Goal: Task Accomplishment & Management: Manage account settings

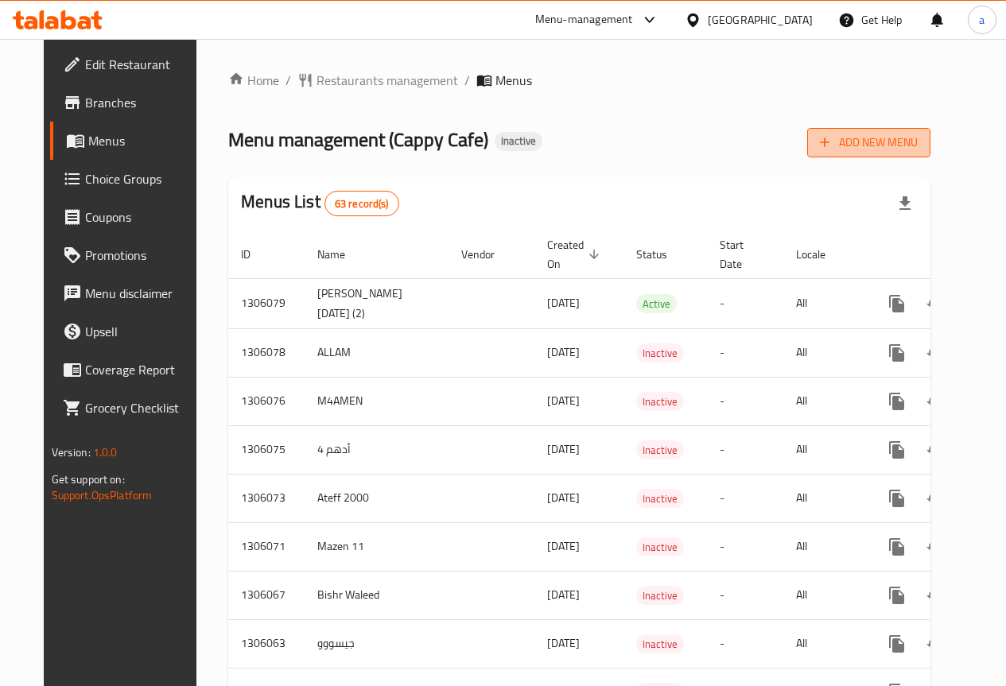
click at [930, 131] on button "Add New Menu" at bounding box center [868, 142] width 123 height 29
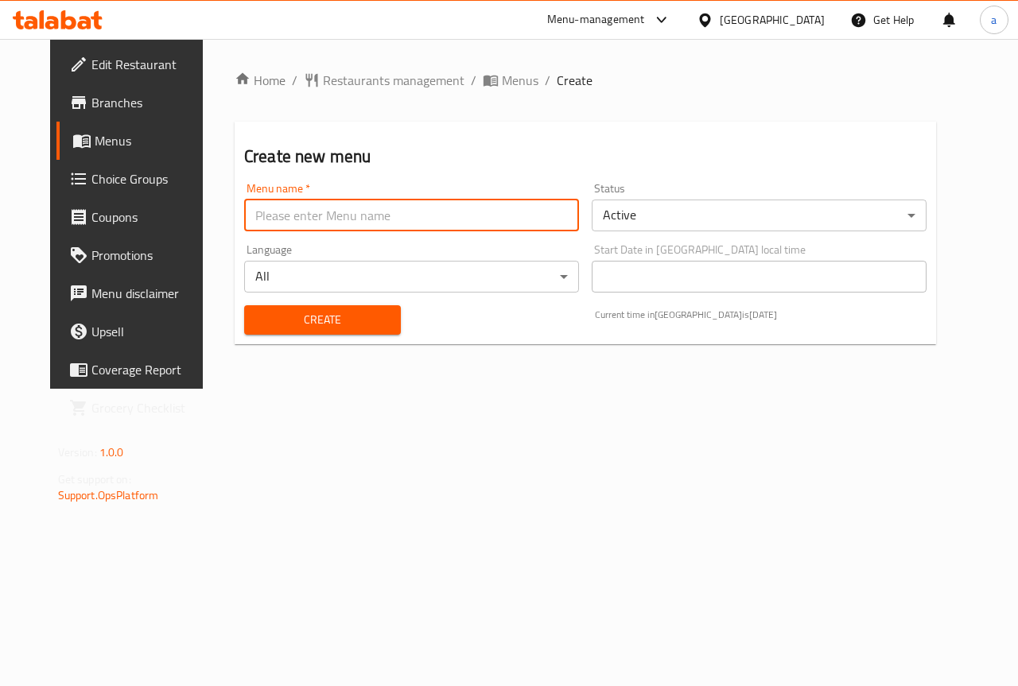
click at [541, 230] on input "text" at bounding box center [411, 216] width 335 height 32
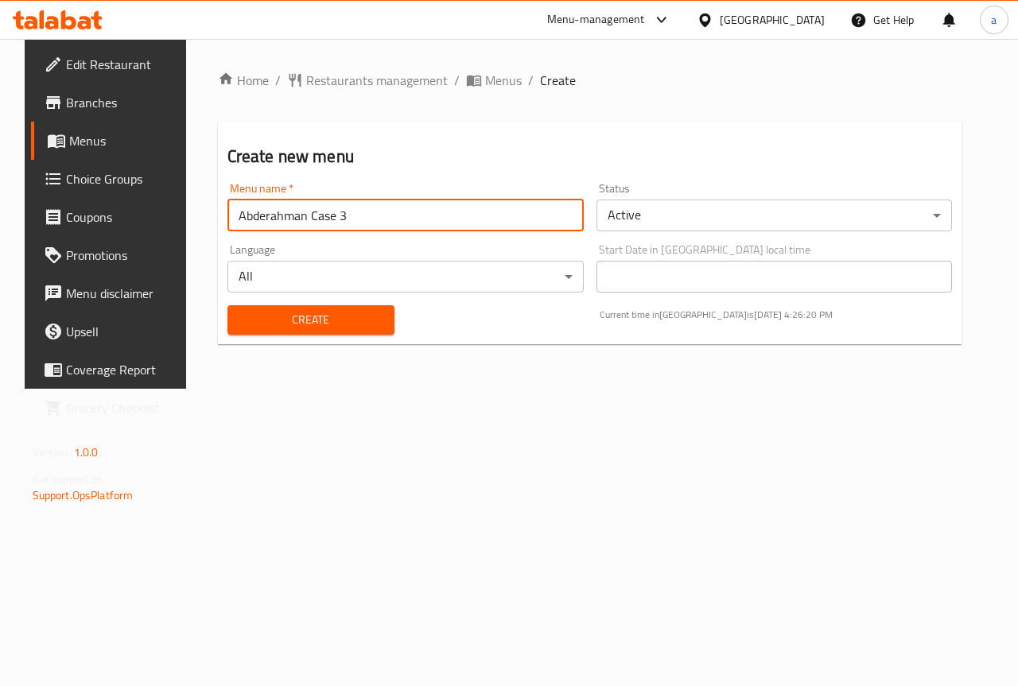
type input "Abderahman Case 3"
click at [366, 323] on span "Create" at bounding box center [311, 320] width 142 height 20
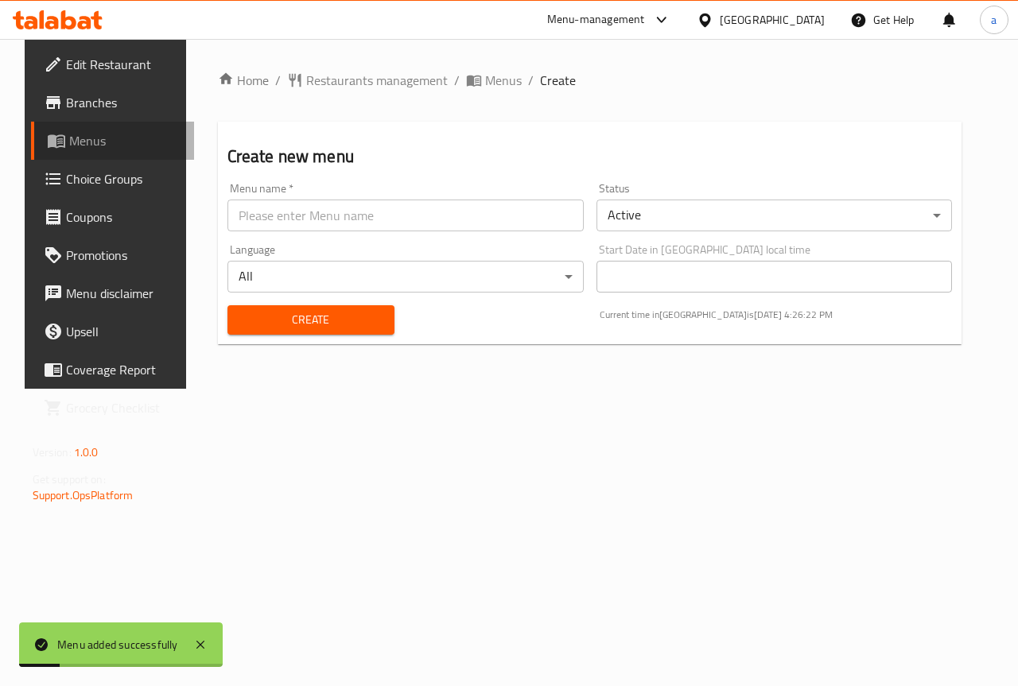
click at [125, 153] on link "Menus" at bounding box center [113, 141] width 164 height 38
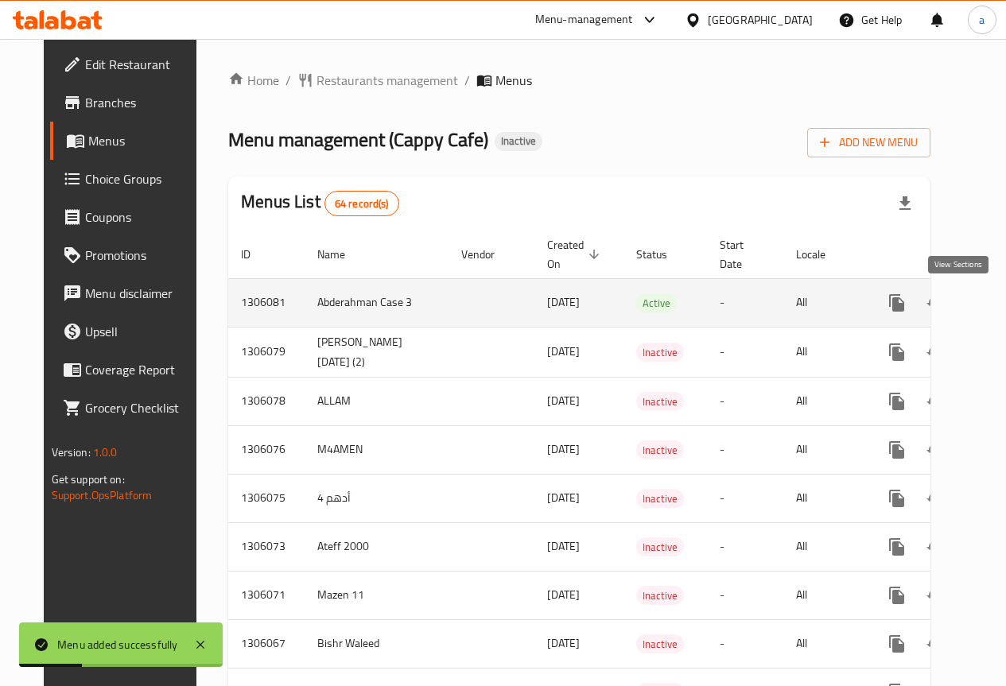
click at [1002, 297] on icon "enhanced table" at bounding box center [1011, 302] width 19 height 19
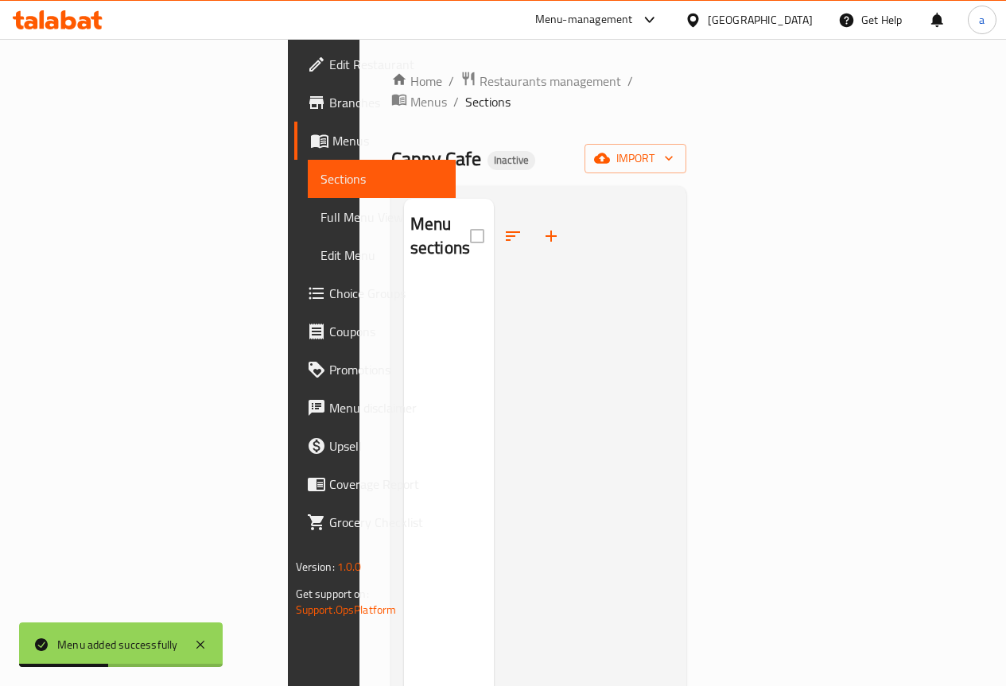
click at [687, 122] on div "Home / Restaurants management / Menus / Sections Cappy Cafe Inactive import Men…" at bounding box center [539, 484] width 296 height 827
click at [610, 150] on icon "button" at bounding box center [602, 158] width 16 height 16
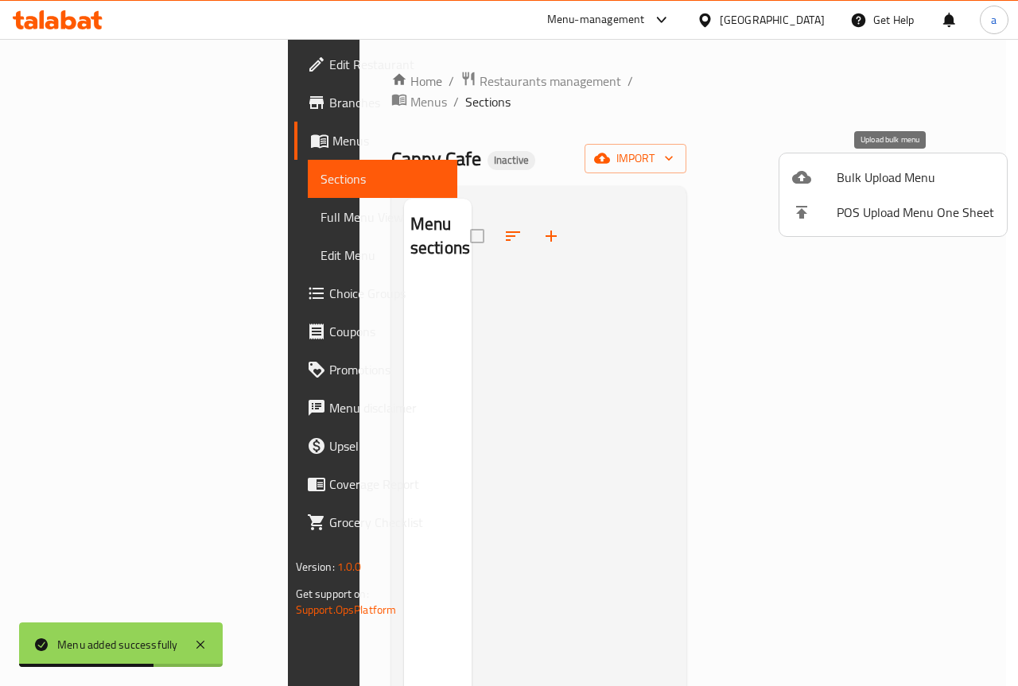
click at [903, 168] on span "Bulk Upload Menu" at bounding box center [914, 177] width 157 height 19
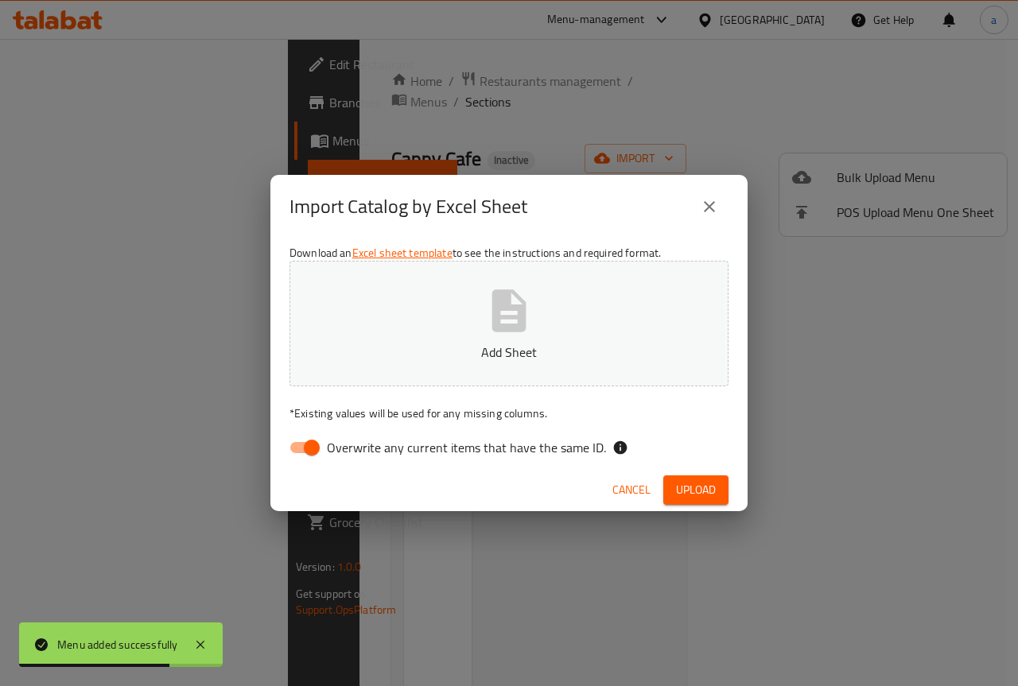
click at [441, 324] on button "Add Sheet" at bounding box center [508, 324] width 439 height 126
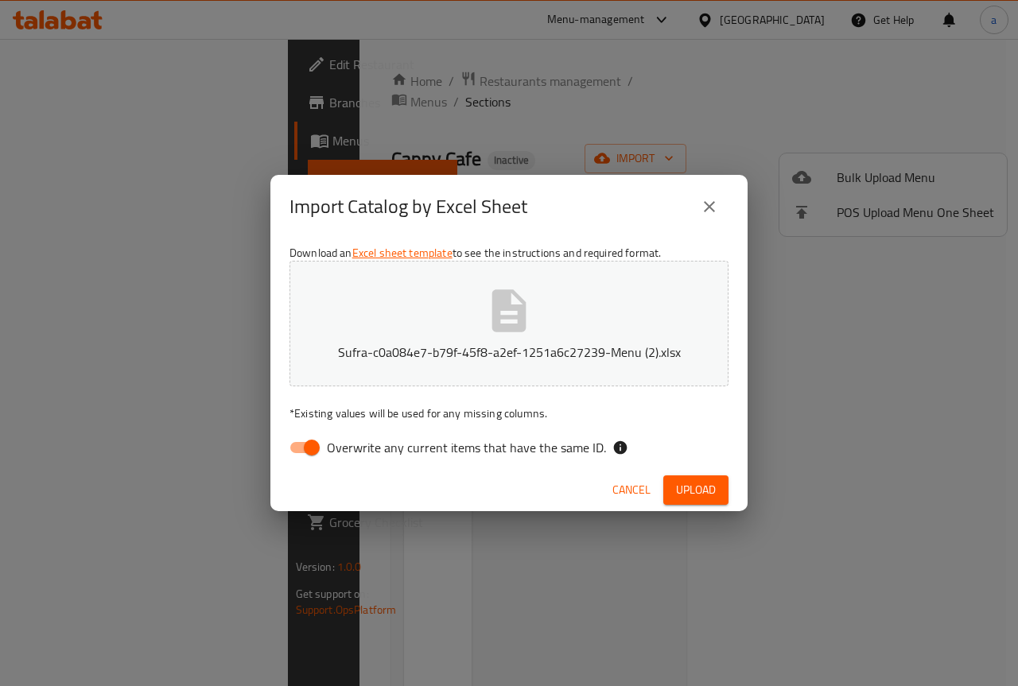
click at [454, 445] on span "Overwrite any current items that have the same ID." at bounding box center [466, 447] width 279 height 19
click at [357, 445] on input "Overwrite any current items that have the same ID." at bounding box center [311, 447] width 91 height 30
checkbox input "false"
click at [736, 484] on div "Cancel Upload" at bounding box center [508, 490] width 477 height 42
click at [707, 484] on span "Upload" at bounding box center [696, 490] width 40 height 20
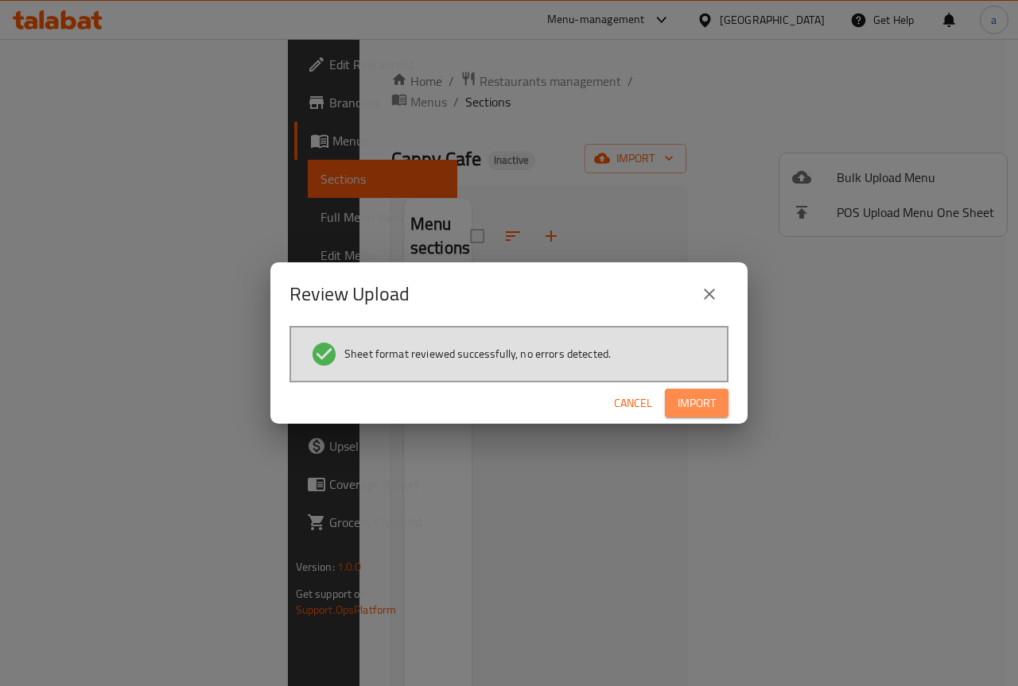
click at [692, 410] on span "Import" at bounding box center [696, 404] width 38 height 20
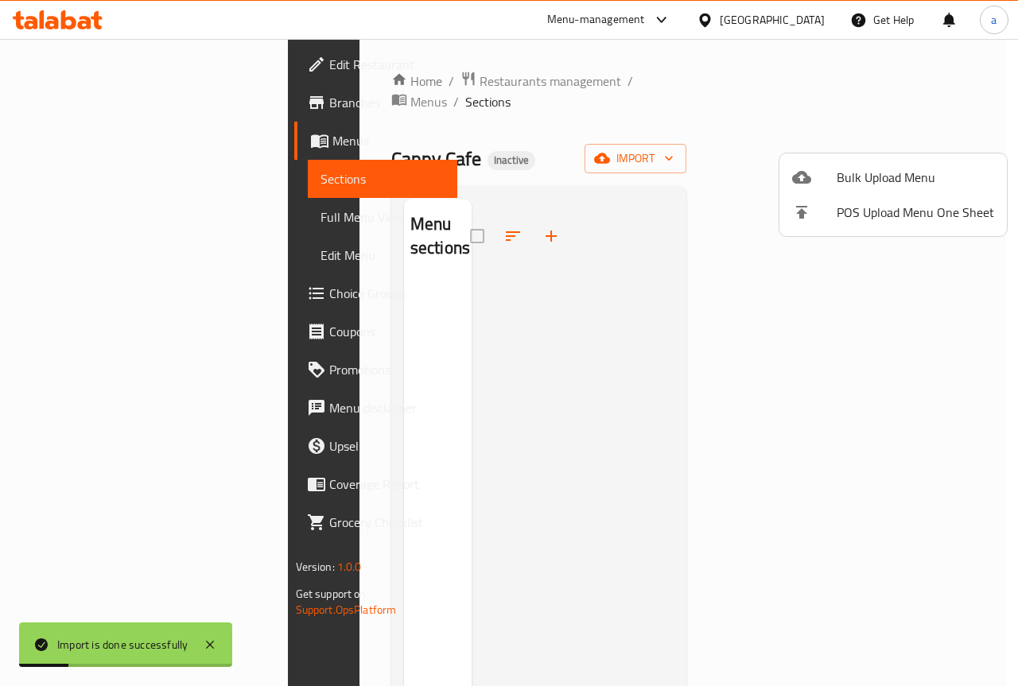
click at [119, 180] on div at bounding box center [509, 343] width 1018 height 686
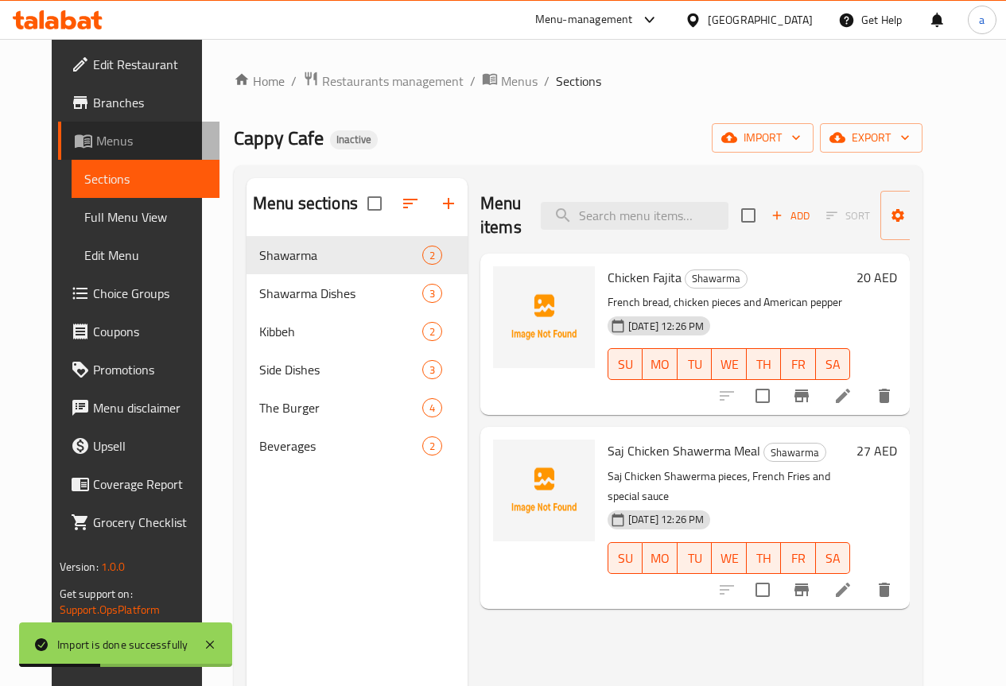
click at [96, 134] on span "Menus" at bounding box center [151, 140] width 110 height 19
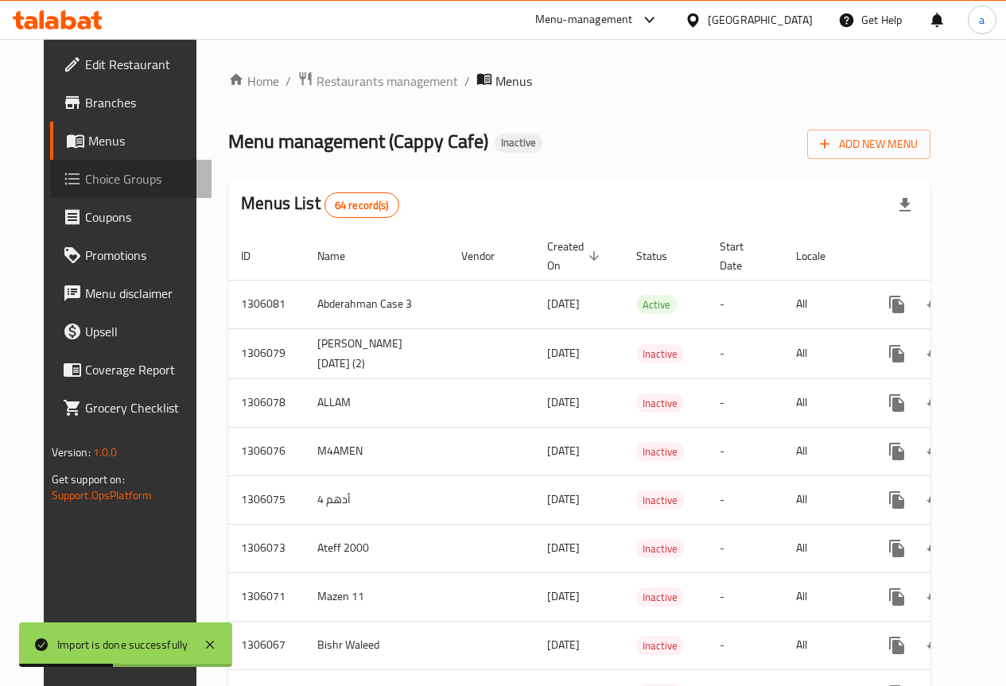
click at [91, 166] on link "Choice Groups" at bounding box center [130, 179] width 161 height 38
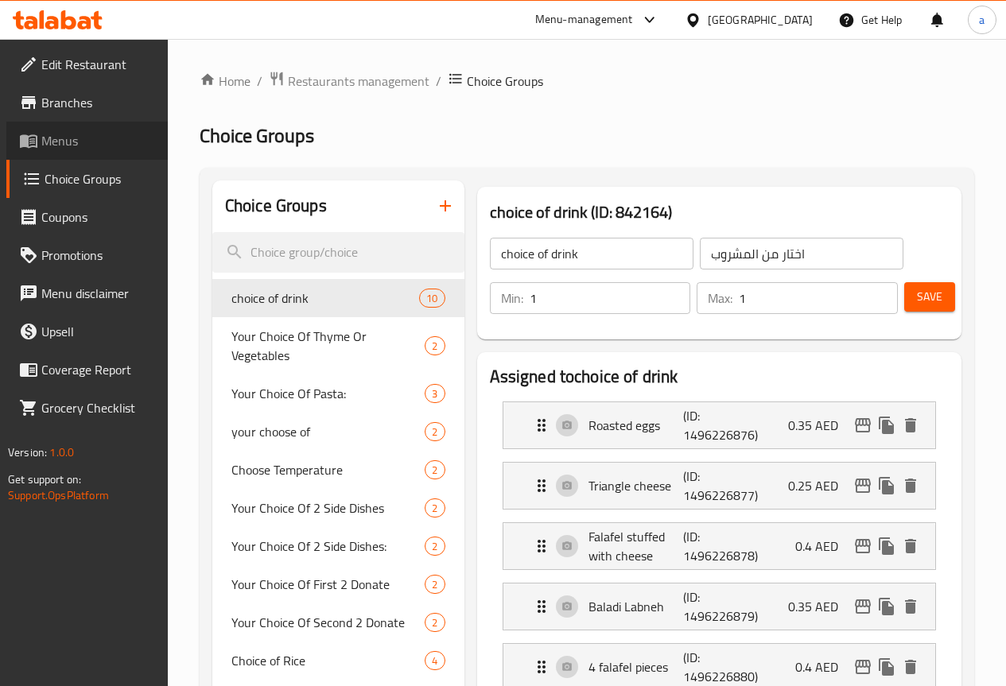
click at [92, 144] on span "Menus" at bounding box center [98, 140] width 114 height 19
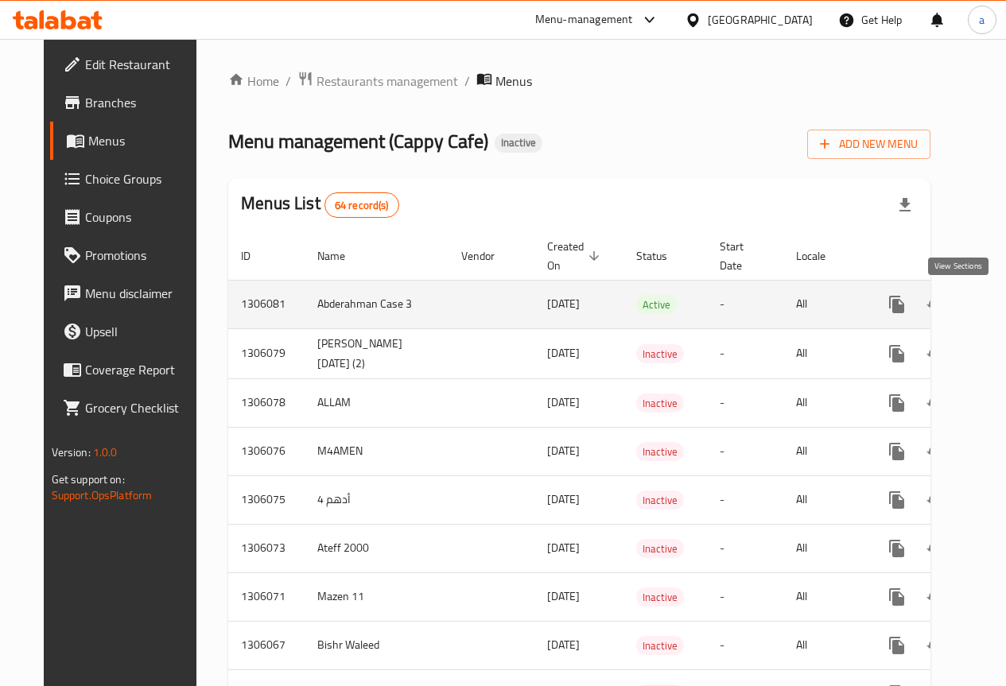
click at [1002, 304] on icon "enhanced table" at bounding box center [1011, 304] width 19 height 19
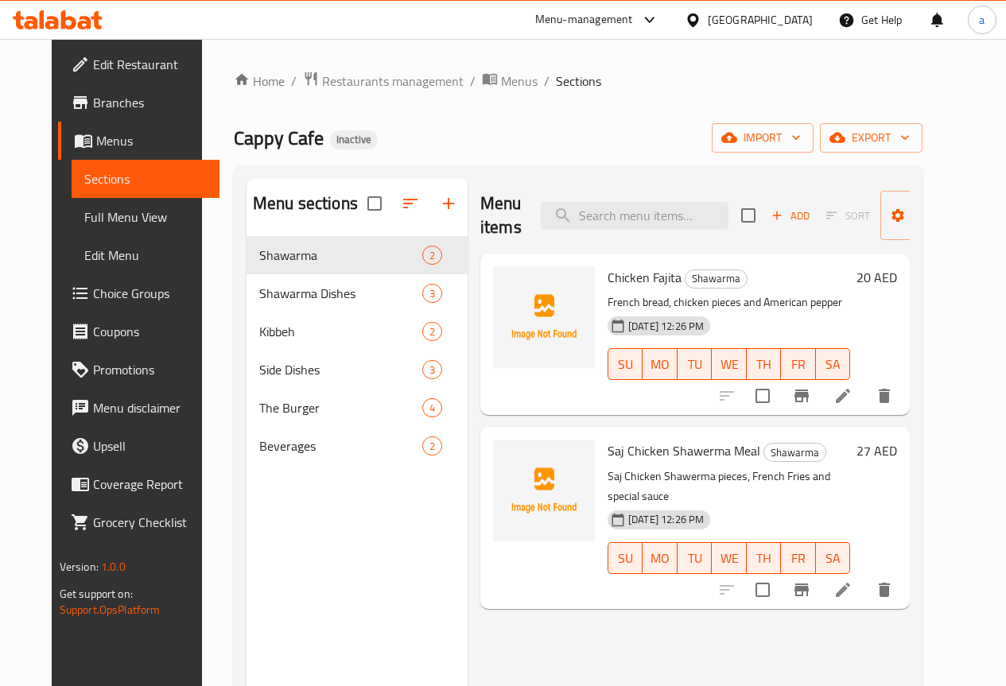
click at [118, 218] on span "Full Menu View" at bounding box center [145, 216] width 122 height 19
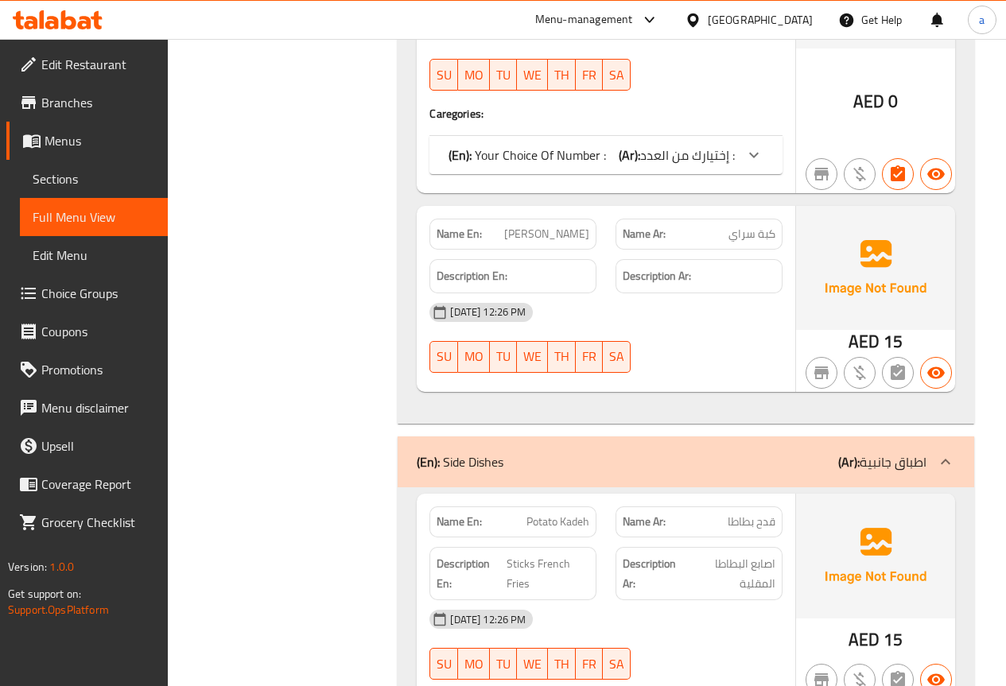
scroll to position [1669, 0]
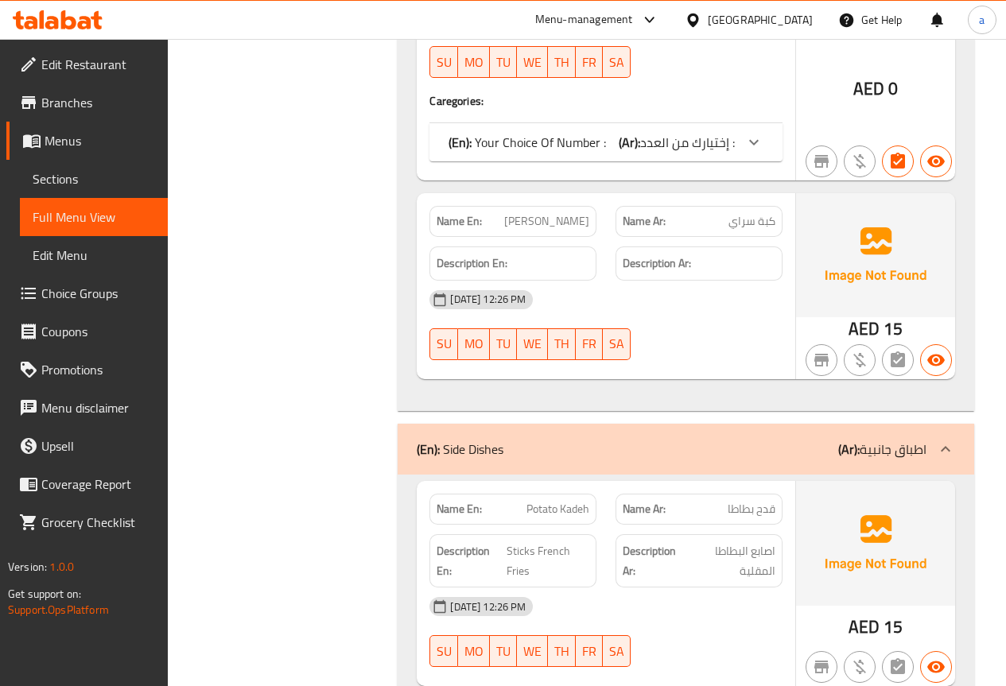
click at [646, 145] on span "إختيارك من العدد :" at bounding box center [687, 142] width 95 height 24
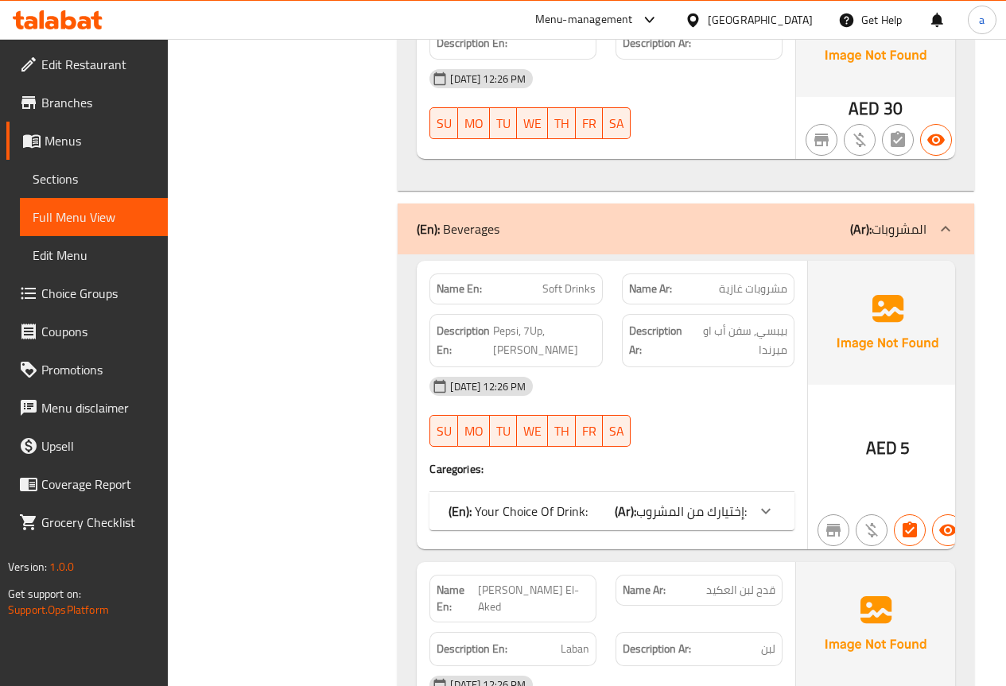
scroll to position [3736, 0]
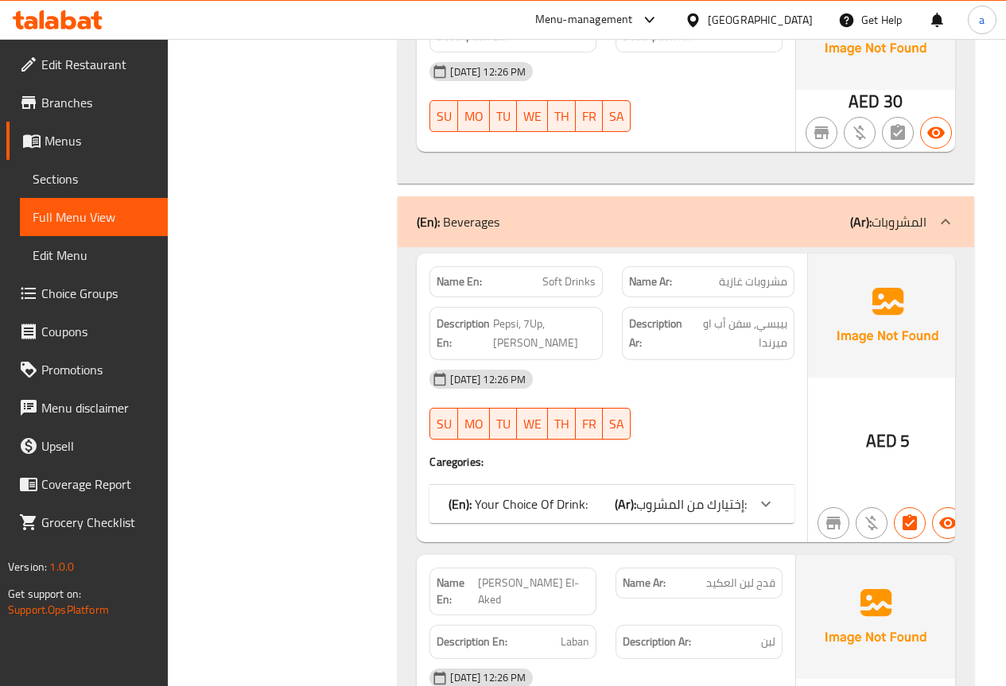
drag, startPoint x: 684, startPoint y: 503, endPoint x: 684, endPoint y: 490, distance: 13.5
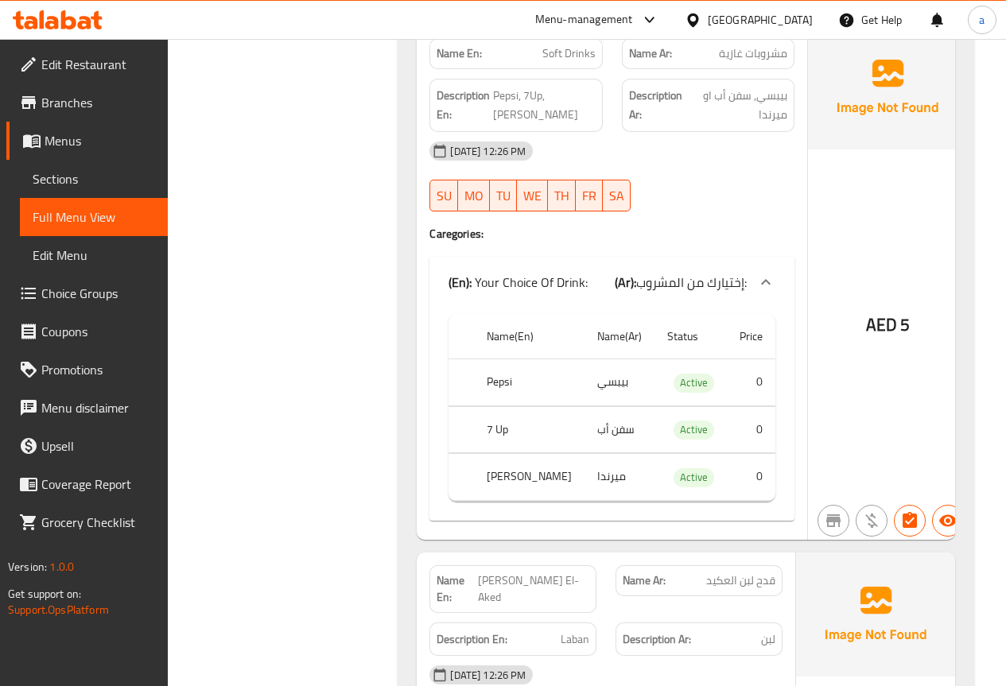
scroll to position [3975, 0]
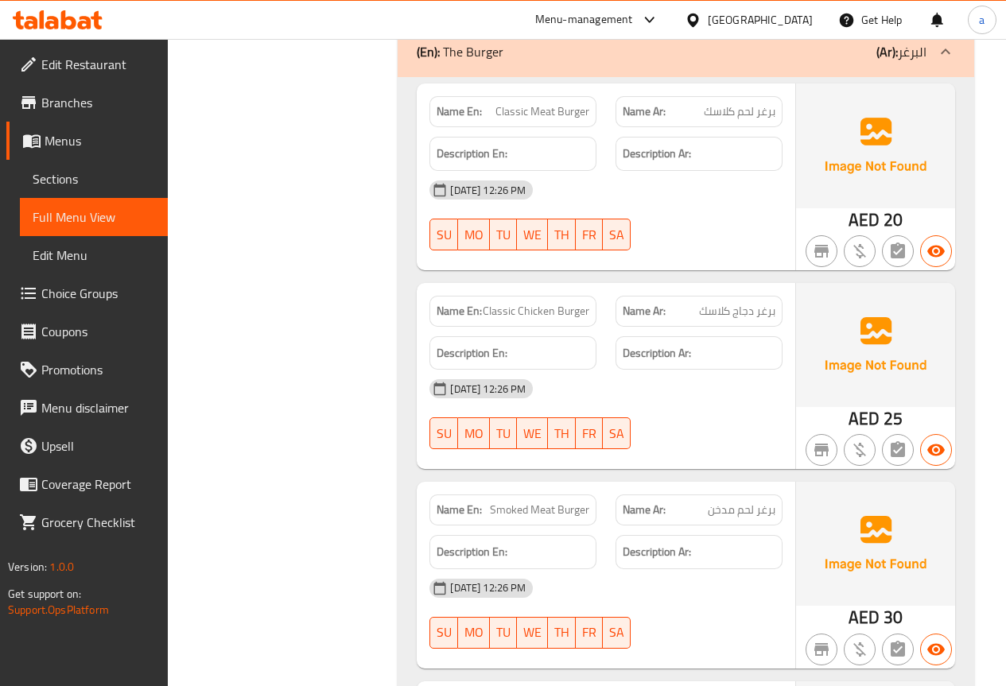
click at [123, 178] on span "Sections" at bounding box center [94, 178] width 122 height 19
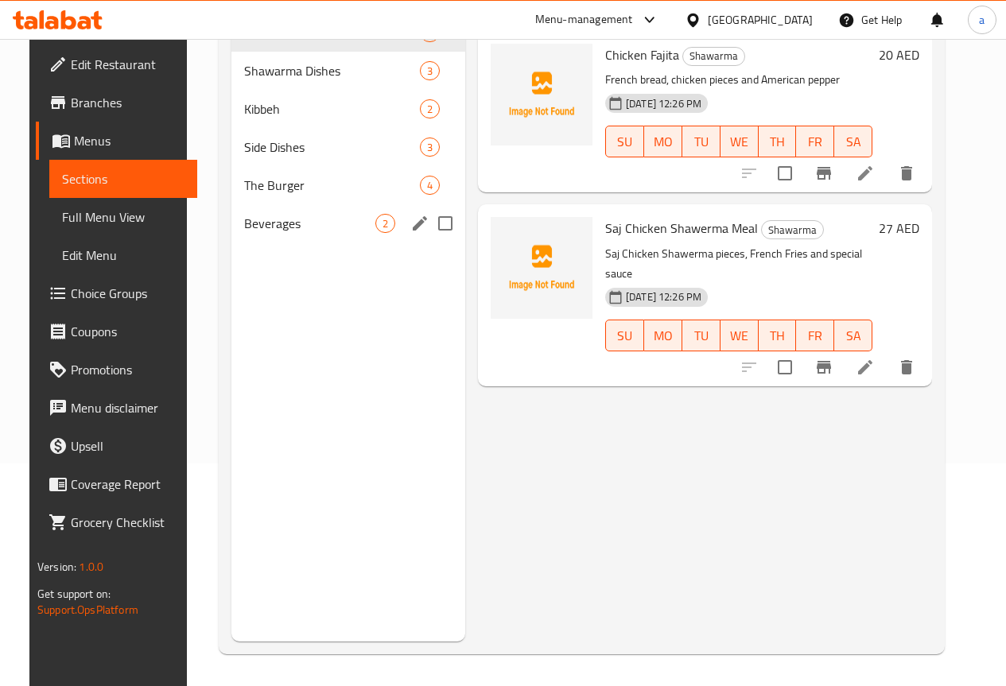
scroll to position [223, 0]
click at [282, 233] on span "Beverages" at bounding box center [309, 223] width 131 height 19
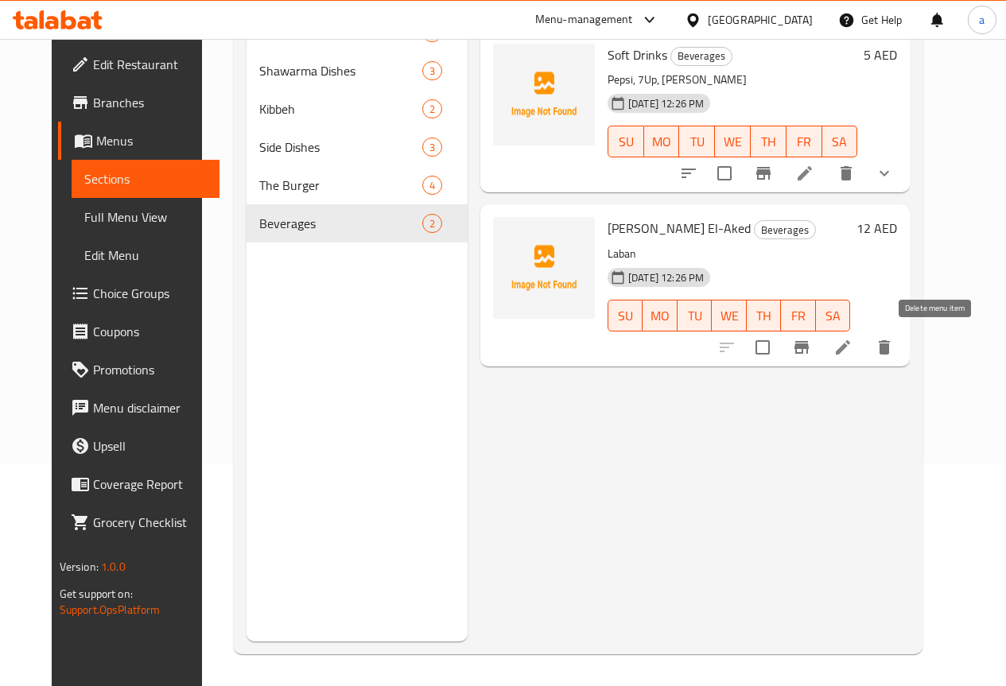
click at [890, 347] on icon "delete" at bounding box center [883, 347] width 11 height 14
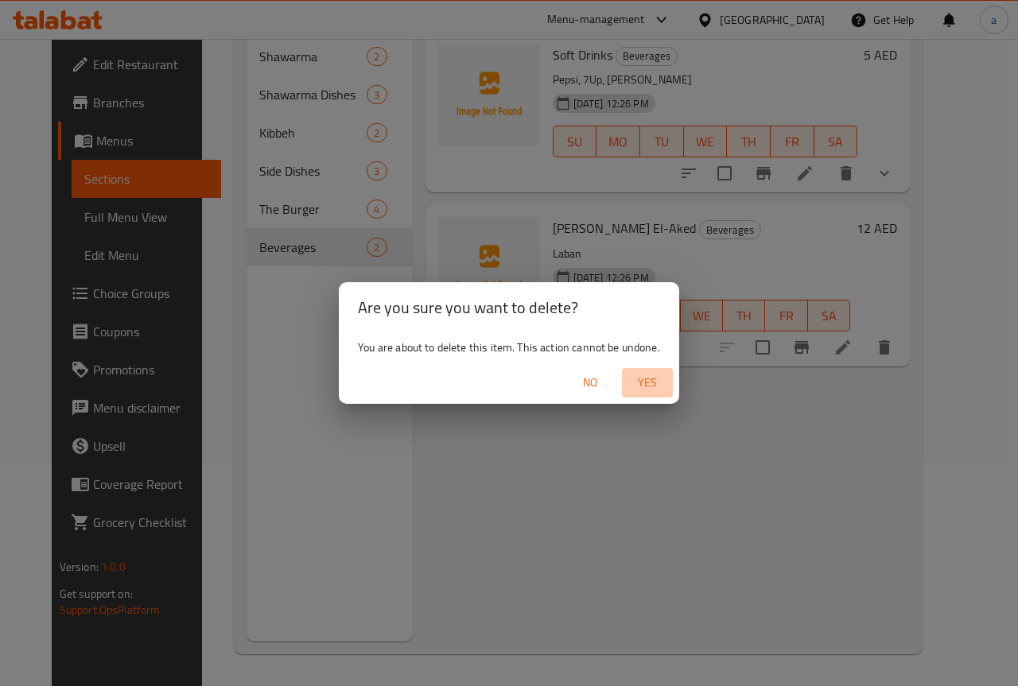
click at [657, 378] on span "Yes" at bounding box center [647, 383] width 38 height 20
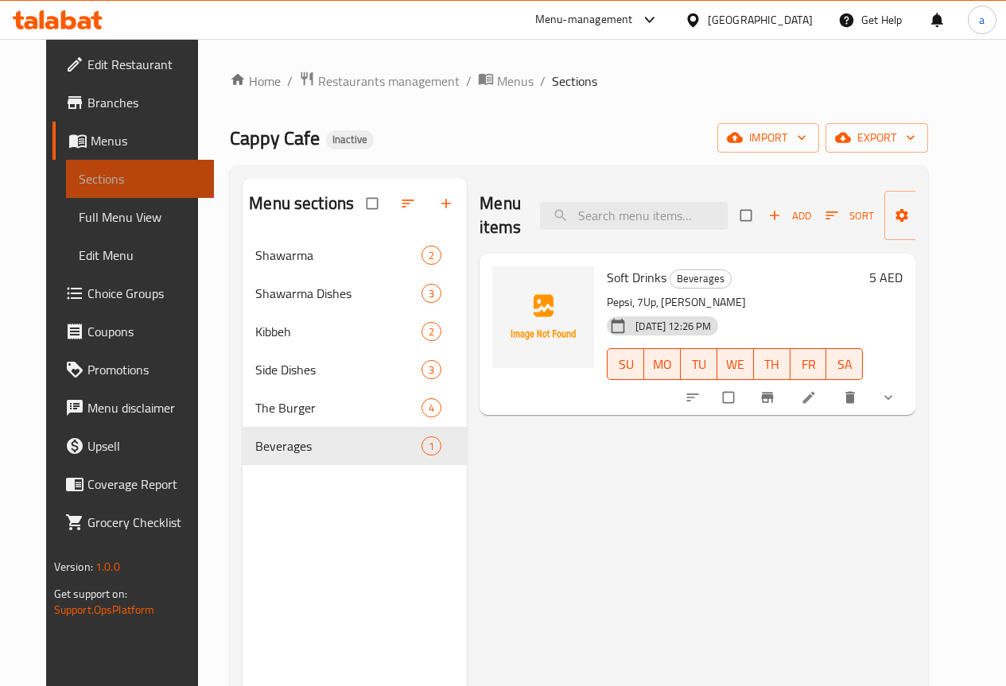
click at [103, 169] on link "Sections" at bounding box center [140, 179] width 148 height 38
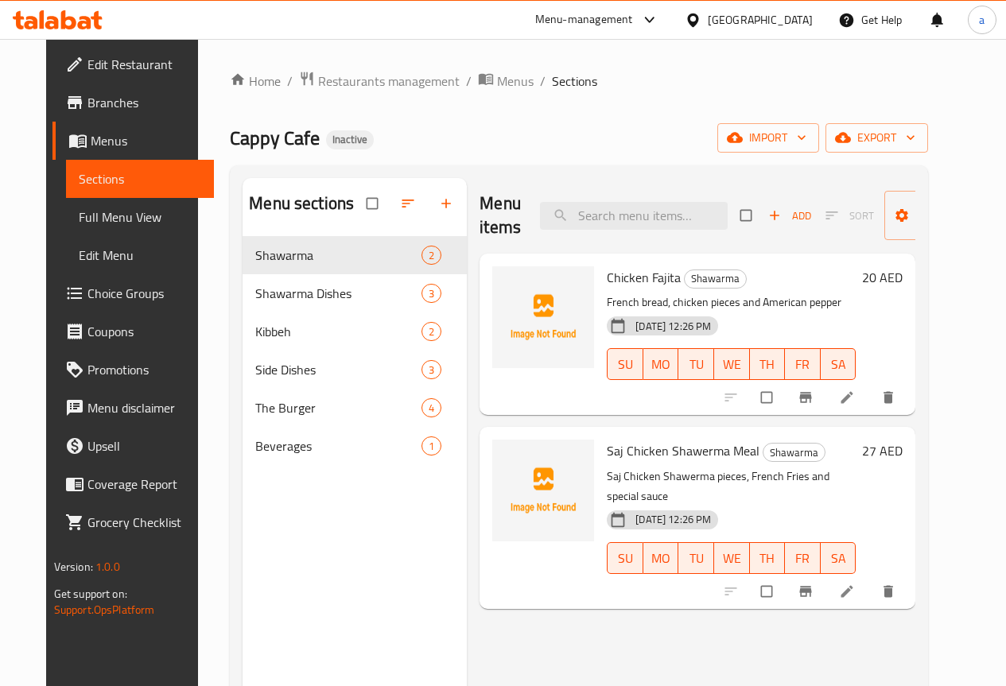
click at [104, 138] on span "Menus" at bounding box center [146, 140] width 110 height 19
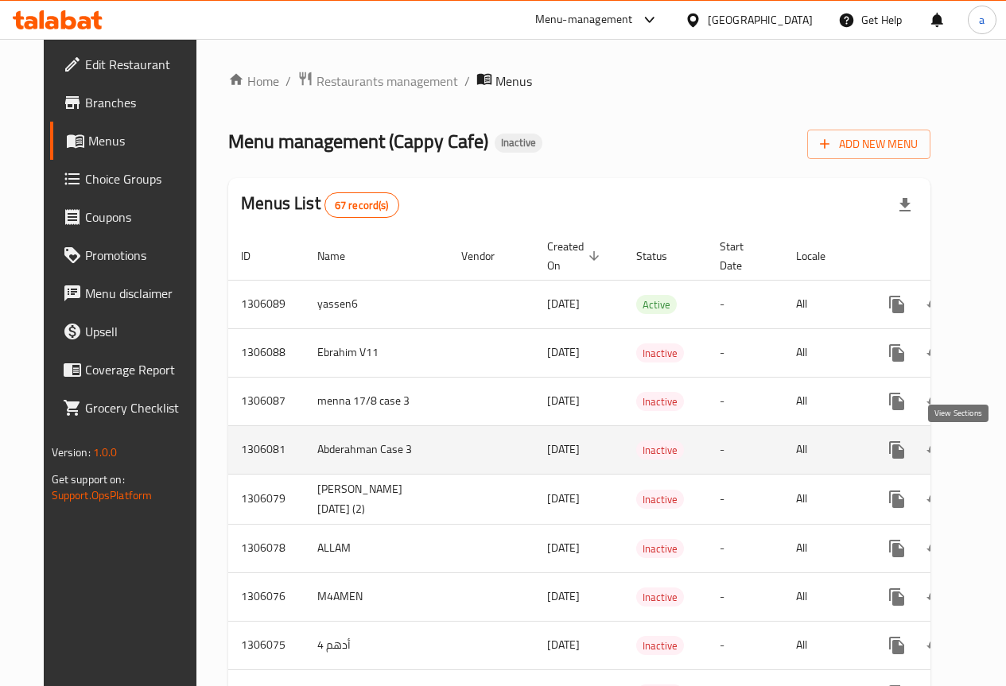
click at [1002, 444] on icon "enhanced table" at bounding box center [1011, 449] width 19 height 19
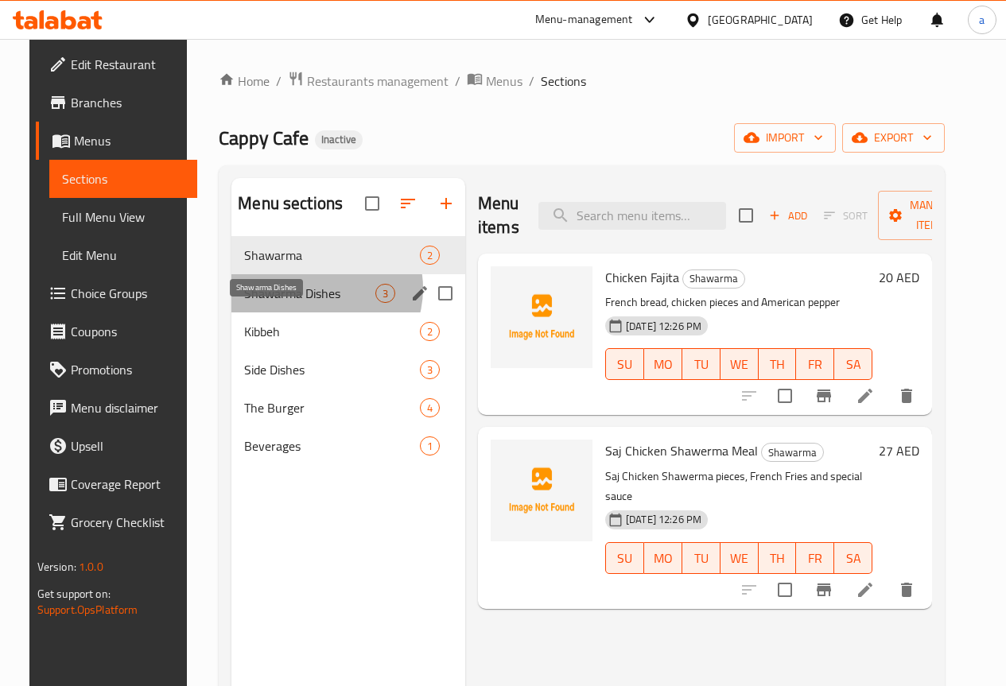
click at [301, 303] on span "Shawarma Dishes" at bounding box center [309, 293] width 131 height 19
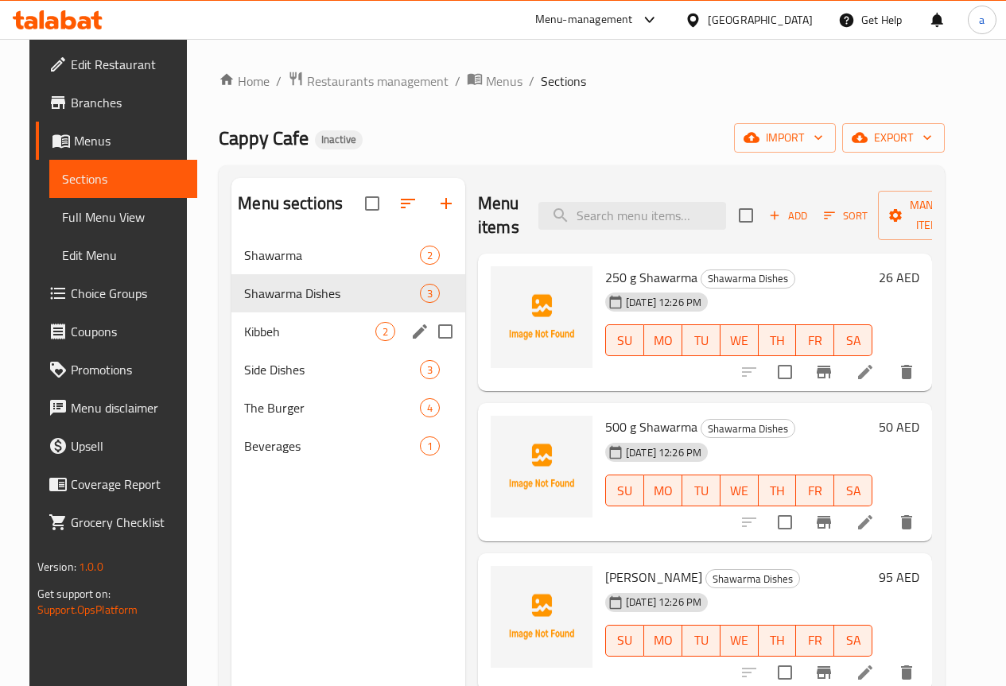
click at [300, 341] on span "Kibbeh" at bounding box center [309, 331] width 131 height 19
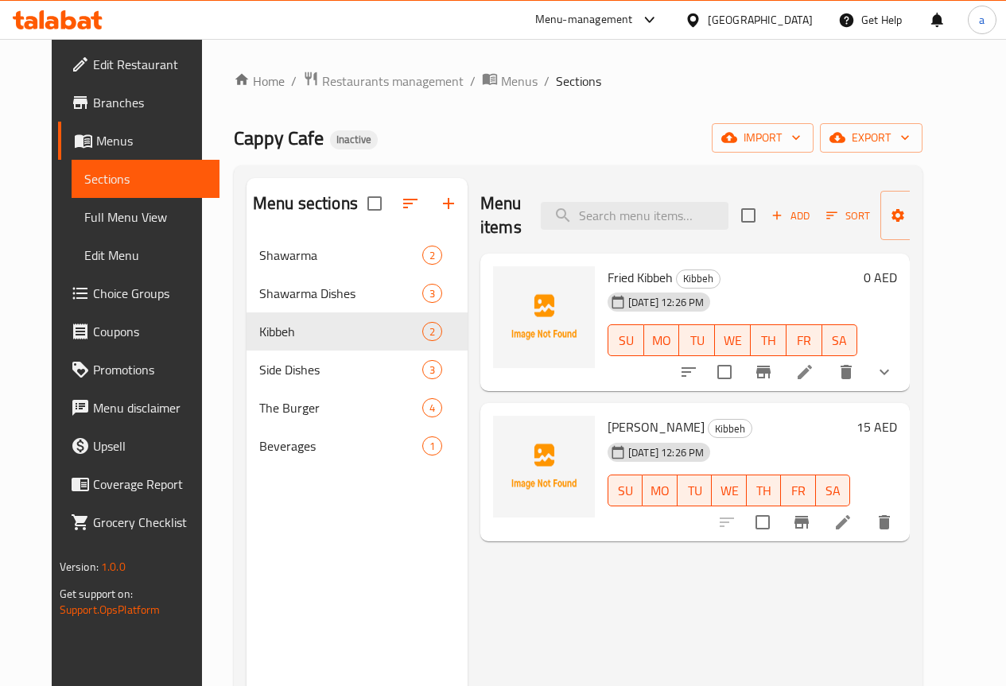
click at [120, 216] on span "Full Menu View" at bounding box center [145, 216] width 122 height 19
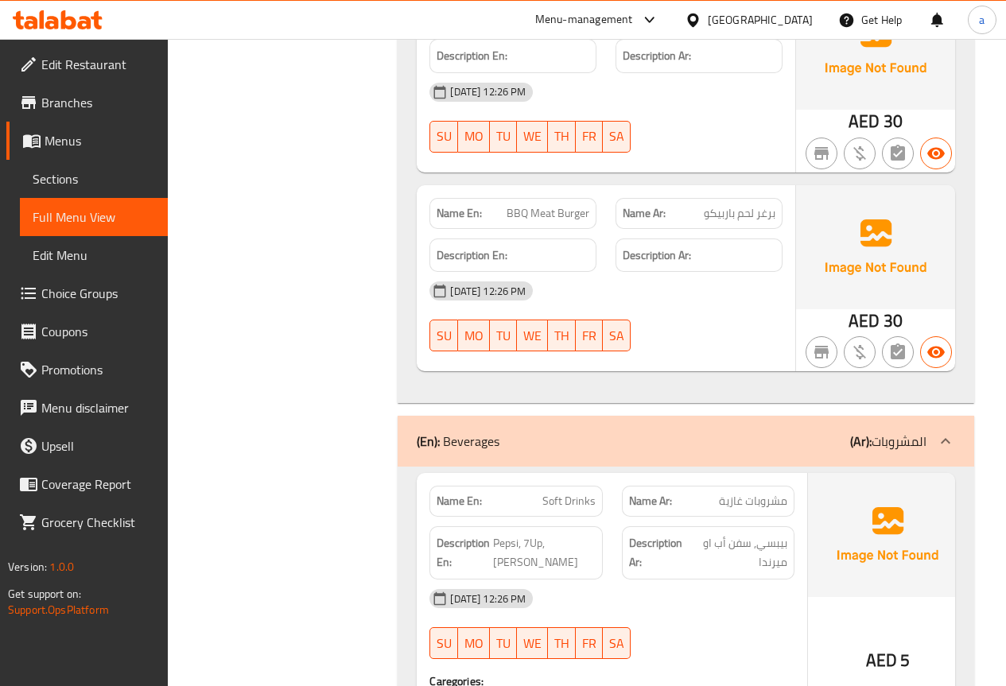
scroll to position [3478, 0]
